Goal: Find specific page/section

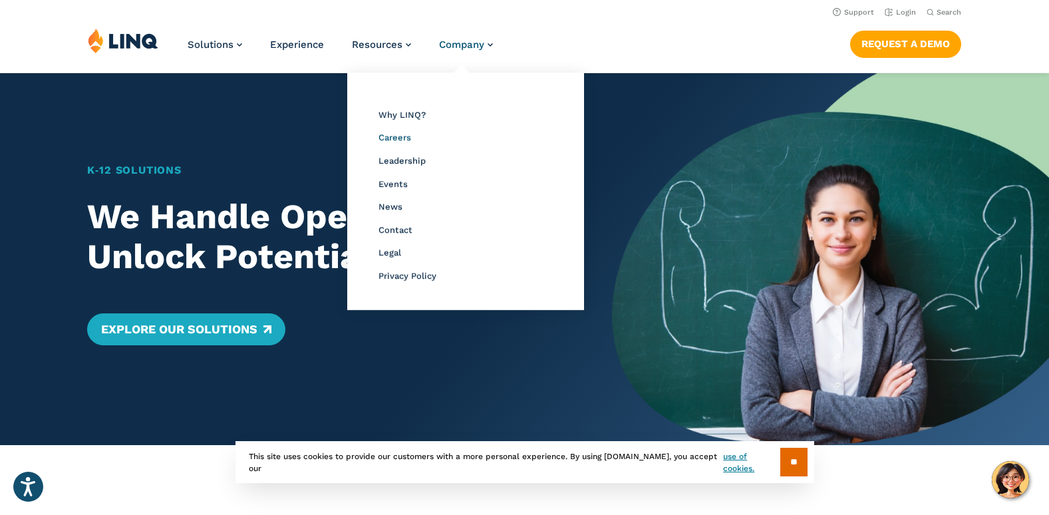
click at [397, 140] on span "Careers" at bounding box center [394, 137] width 33 height 10
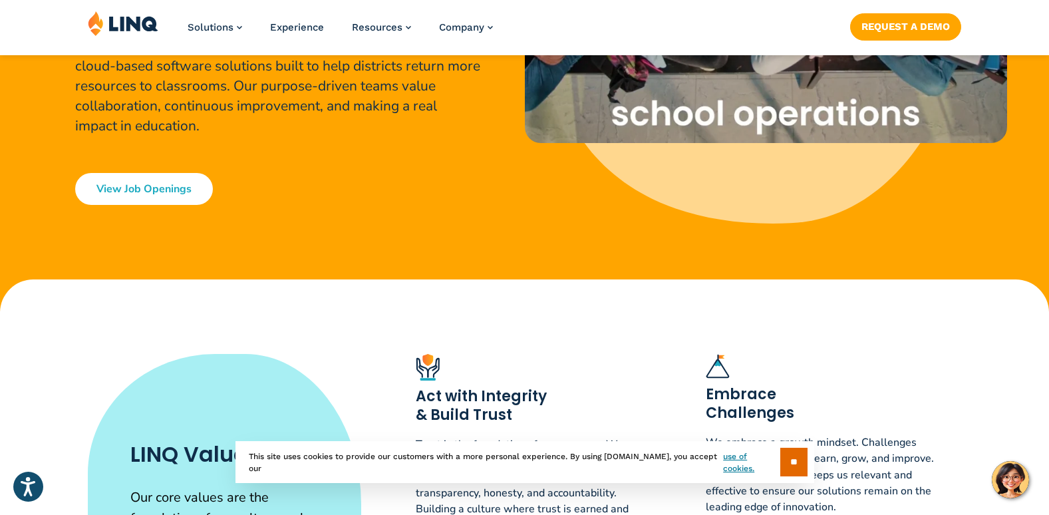
scroll to position [313, 0]
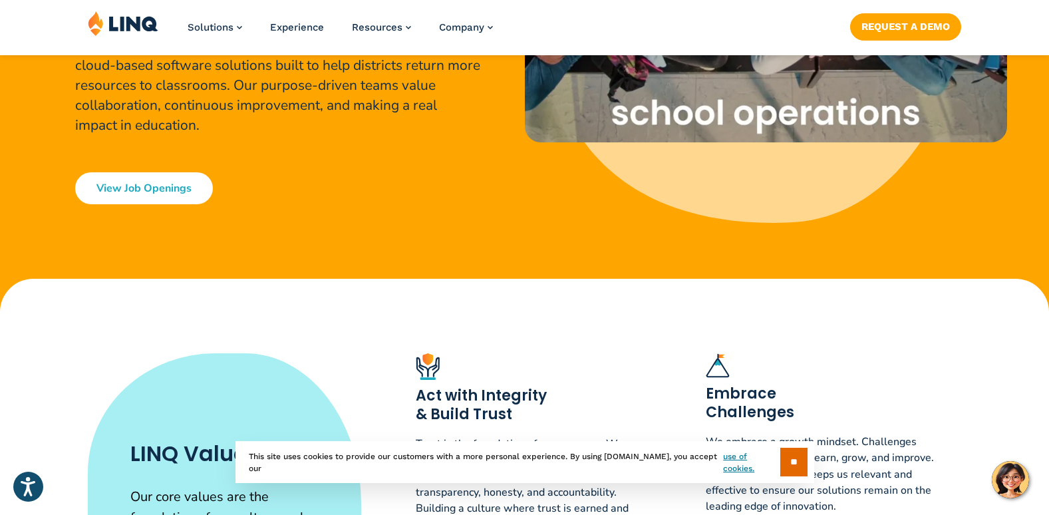
click at [134, 200] on link "View Job Openings" at bounding box center [144, 188] width 138 height 32
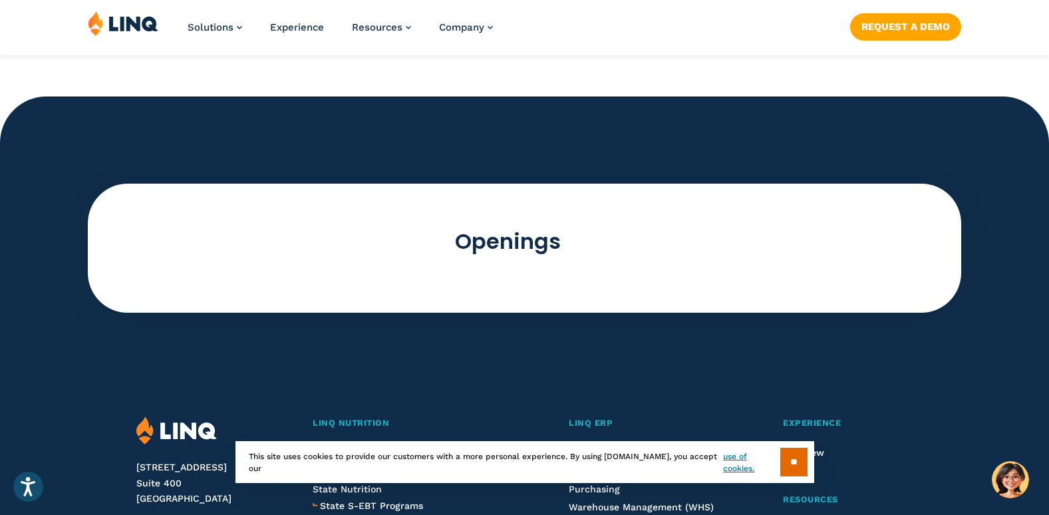
scroll to position [3617, 0]
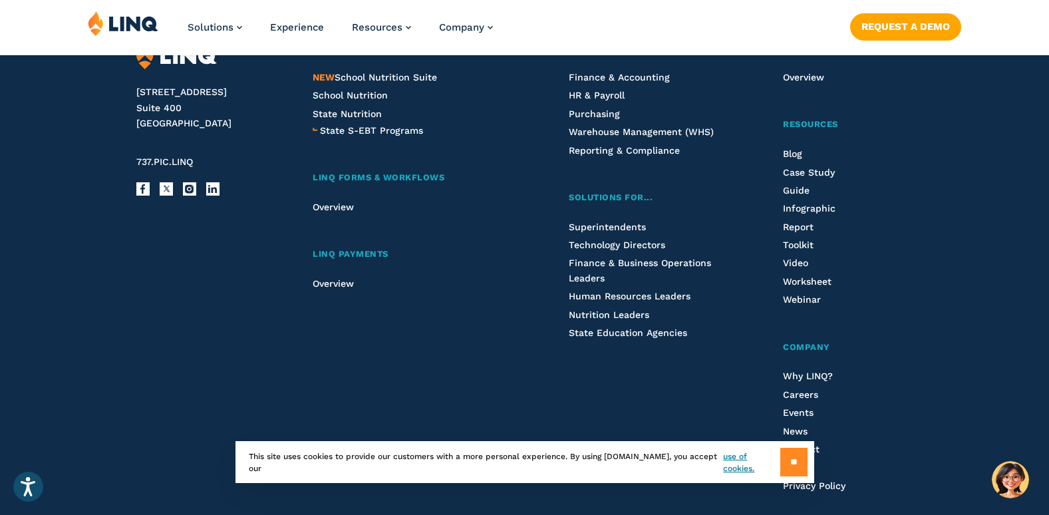
click at [788, 465] on input "**" at bounding box center [793, 462] width 27 height 29
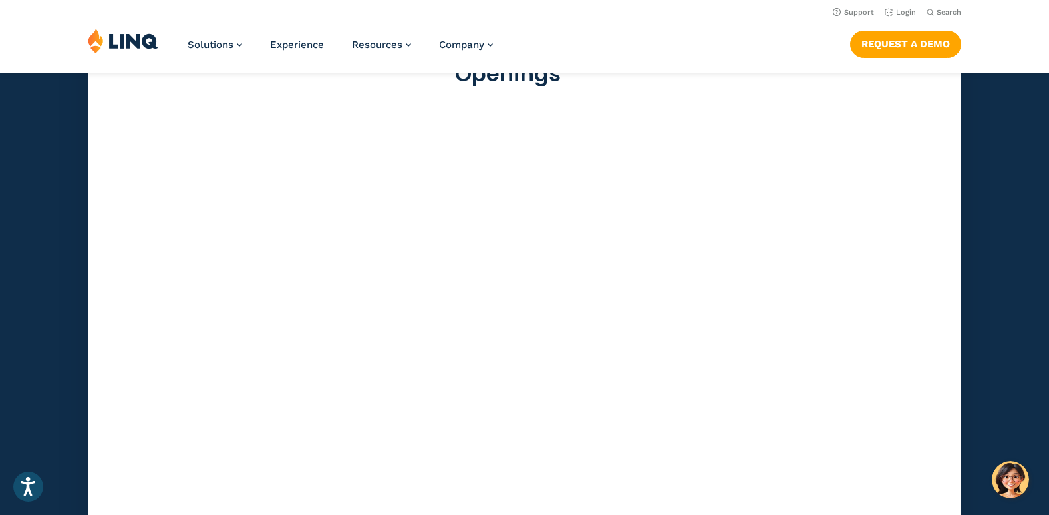
scroll to position [3634, 0]
